Goal: Communication & Community: Ask a question

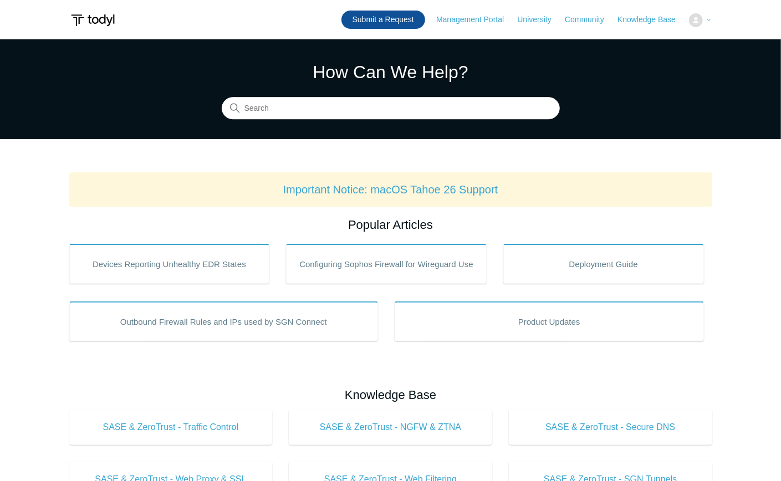
click at [388, 20] on link "Submit a Request" at bounding box center [383, 20] width 84 height 18
drag, startPoint x: 363, startPoint y: 18, endPoint x: 350, endPoint y: 18, distance: 13.3
click at [363, 18] on link "Submit a Request" at bounding box center [383, 20] width 84 height 18
click at [473, 18] on link "Management Portal" at bounding box center [475, 20] width 79 height 12
click at [372, 20] on link "Submit a Request" at bounding box center [383, 20] width 84 height 18
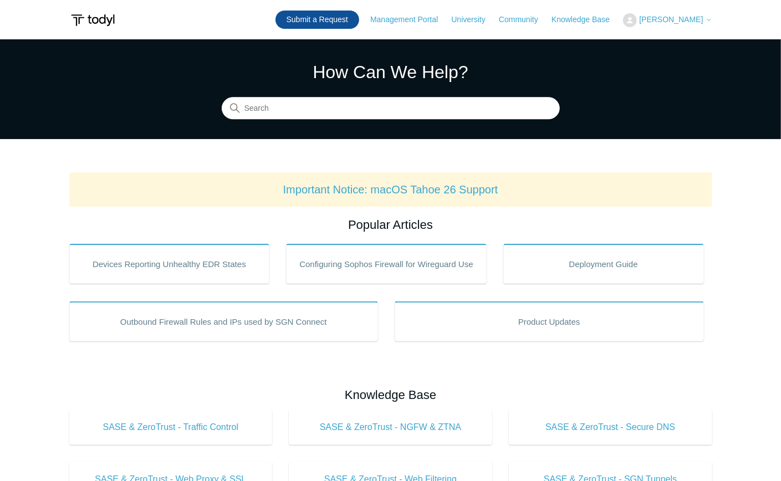
click at [319, 19] on link "Submit a Request" at bounding box center [317, 20] width 84 height 18
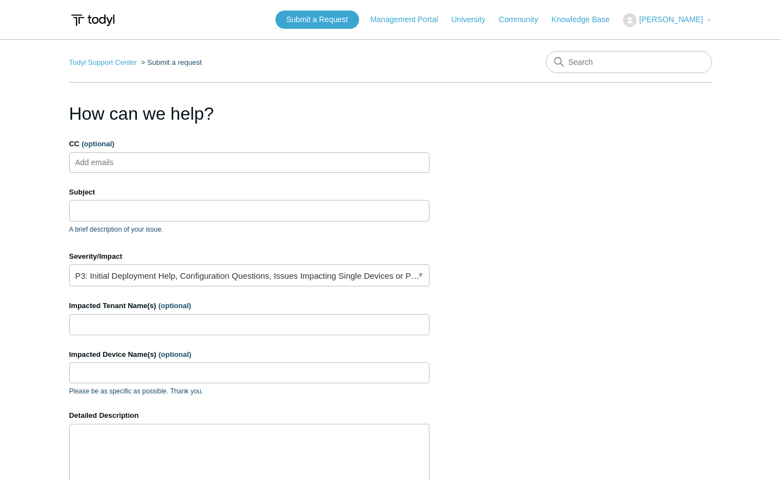
click at [134, 163] on input "CC (optional)" at bounding box center [104, 162] width 66 height 17
click at [130, 214] on input "Subject" at bounding box center [249, 210] width 360 height 21
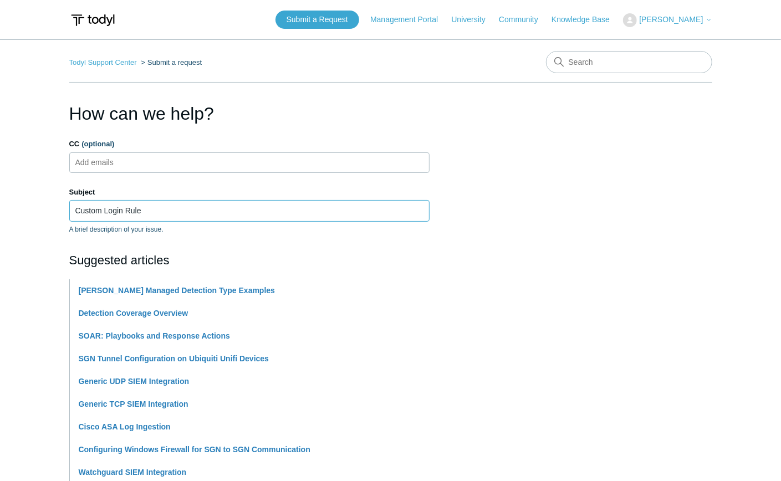
type input "Custom Login Rule"
click at [49, 216] on main "Todyl Support Center Submit a request How can we help? CC (optional) Add emails…" at bounding box center [390, 459] width 781 height 840
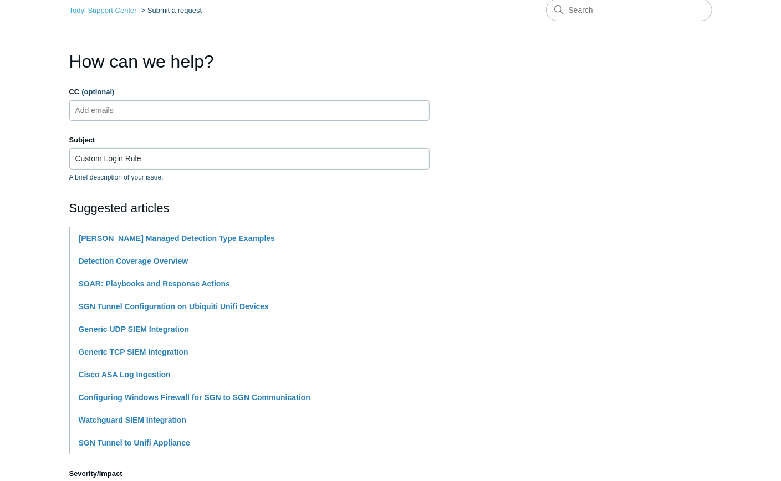
scroll to position [74, 0]
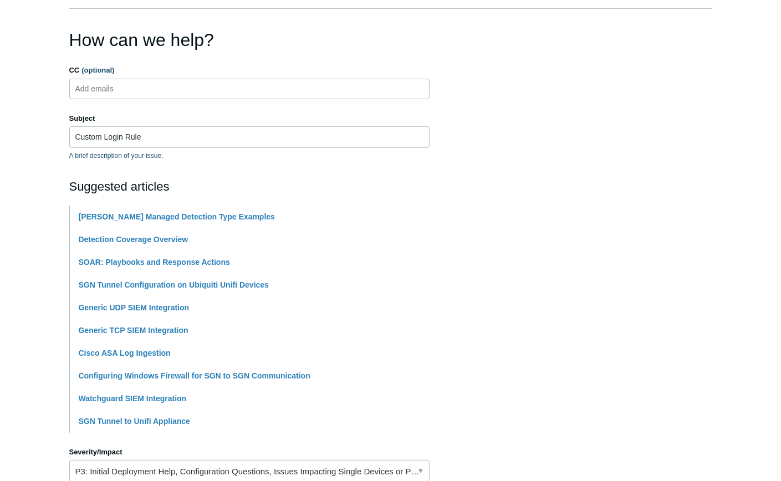
click at [42, 219] on main "Todyl Support Center Submit a request How can we help? CC (optional) Add emails…" at bounding box center [390, 386] width 781 height 840
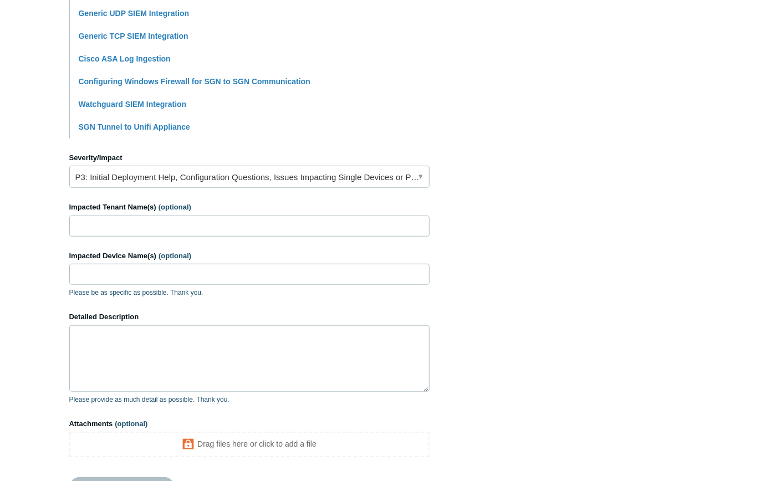
scroll to position [369, 0]
click at [145, 225] on input "Impacted Tenant Name(s) (optional)" at bounding box center [249, 224] width 360 height 21
click at [138, 225] on input "Impacted Tenant Name(s) (optional)" at bounding box center [249, 224] width 360 height 21
type input "Gulf Marine Insurance"
type input "G"
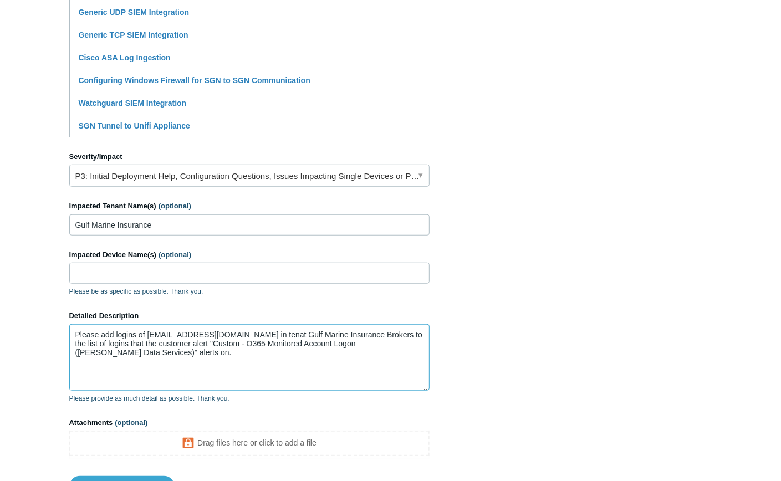
drag, startPoint x: 297, startPoint y: 334, endPoint x: 319, endPoint y: 334, distance: 21.1
click at [318, 349] on textarea "Please add logins of gds@gulfmarineins.onmicrosoft.com in tenant Gulf Marine In…" at bounding box center [249, 357] width 360 height 66
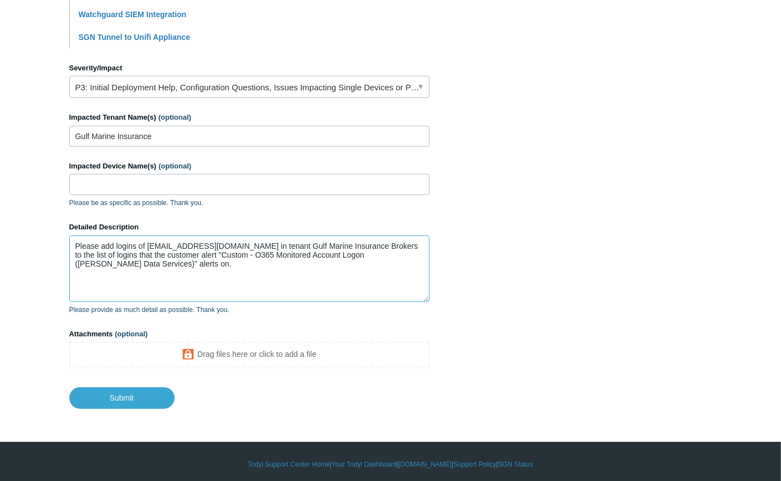
scroll to position [460, 0]
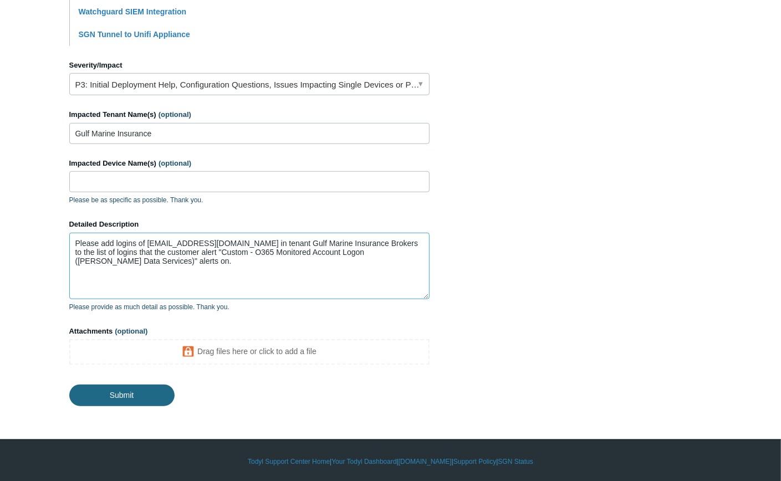
type textarea "Please add logins of gds@gulfmarineins.onmicrosoft.com in tenant Gulf Marine In…"
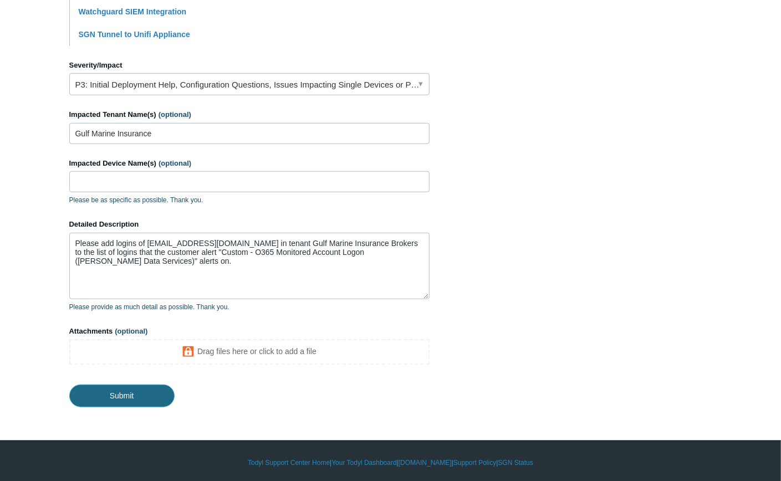
click at [120, 393] on input "Submit" at bounding box center [121, 395] width 105 height 22
